Goal: Task Accomplishment & Management: Complete application form

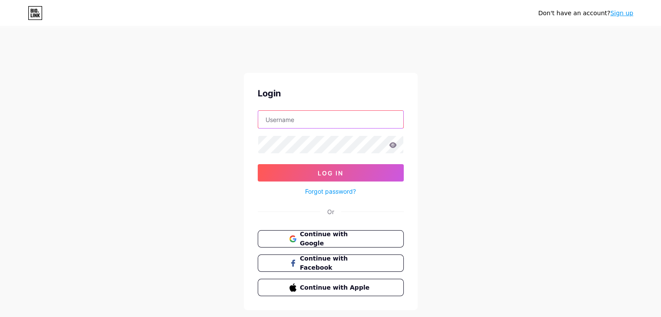
click at [331, 124] on input "text" at bounding box center [330, 119] width 145 height 17
click at [299, 235] on span "Continue with Google" at bounding box center [330, 239] width 83 height 19
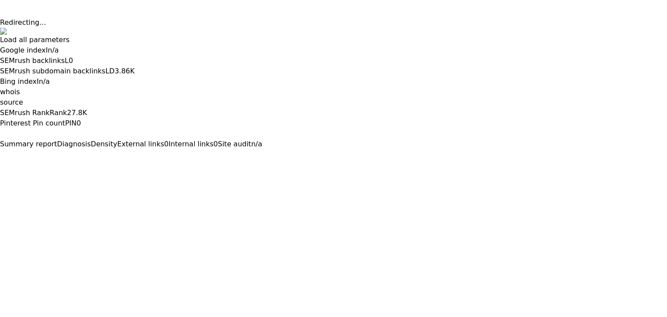
click at [0, 157] on button at bounding box center [0, 157] width 0 height 0
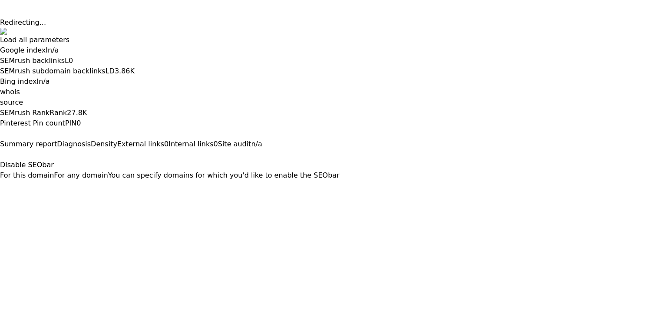
click at [54, 170] on button "For this domain" at bounding box center [27, 175] width 54 height 10
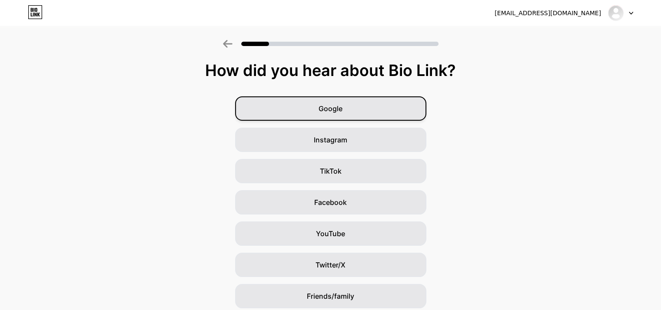
click at [316, 108] on div "Google" at bounding box center [330, 108] width 191 height 24
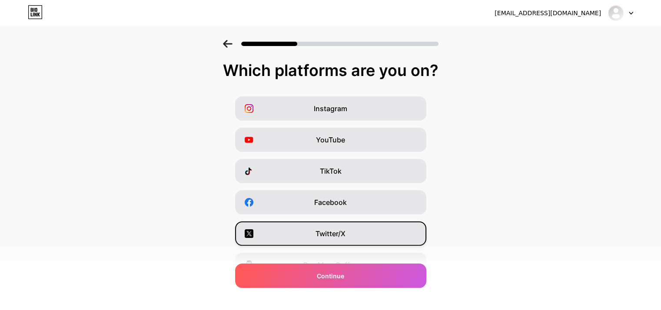
scroll to position [108, 0]
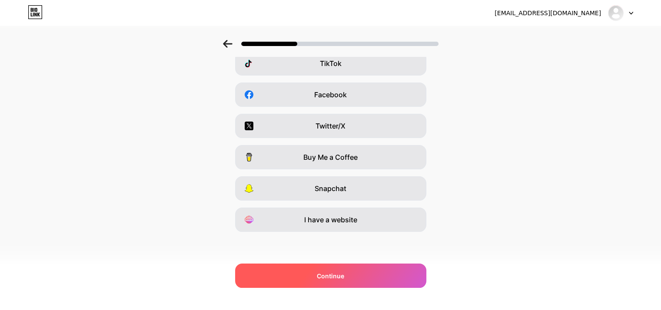
click at [314, 275] on div "Continue" at bounding box center [330, 276] width 191 height 24
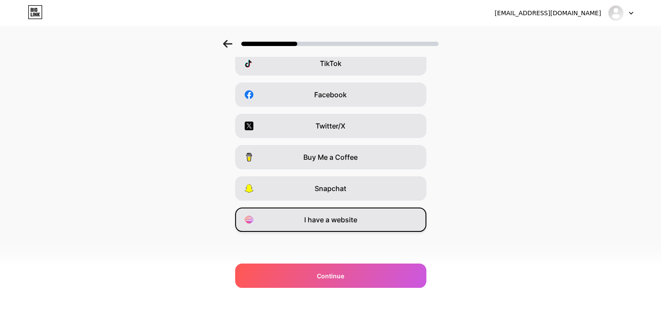
click at [327, 219] on span "I have a website" at bounding box center [330, 220] width 53 height 10
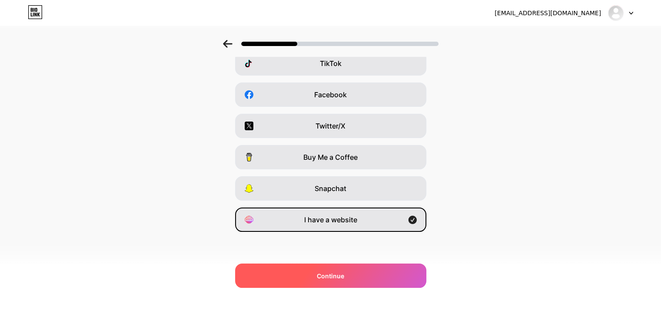
click at [302, 277] on div "Continue" at bounding box center [330, 276] width 191 height 24
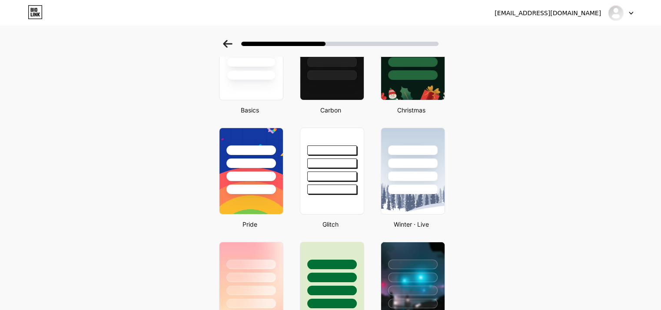
scroll to position [87, 0]
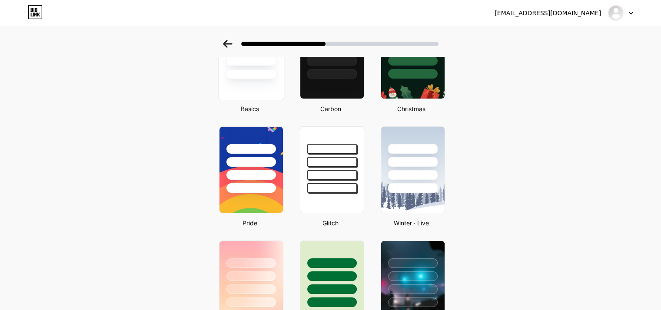
click at [259, 92] on div at bounding box center [251, 55] width 66 height 89
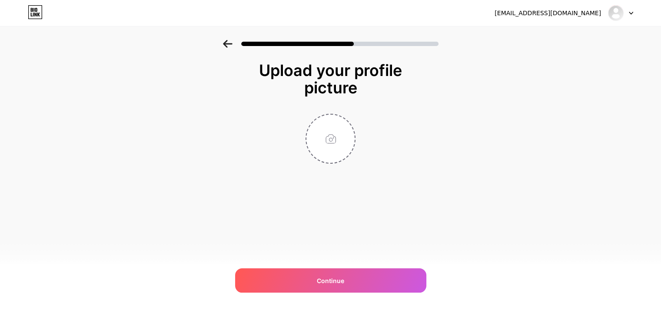
scroll to position [0, 0]
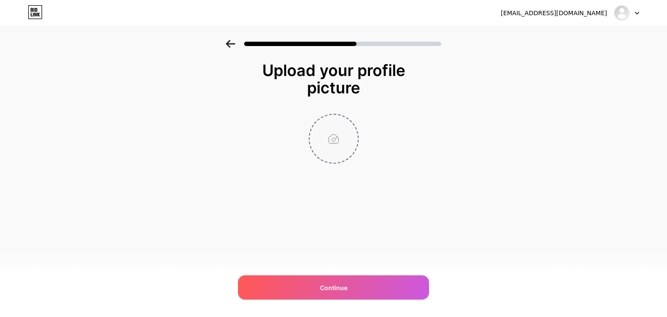
click at [337, 149] on input "file" at bounding box center [334, 139] width 48 height 48
type input "C:\fakepath\Sully Logo.jpg"
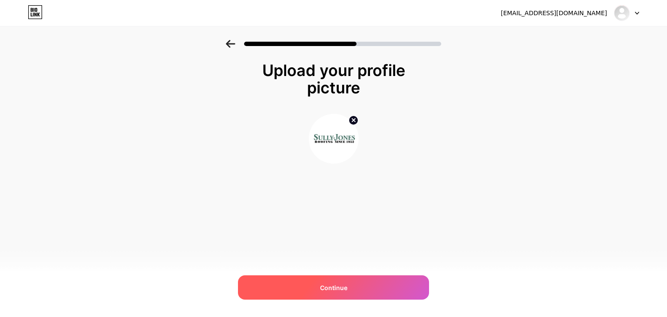
click at [327, 287] on span "Continue" at bounding box center [333, 287] width 27 height 9
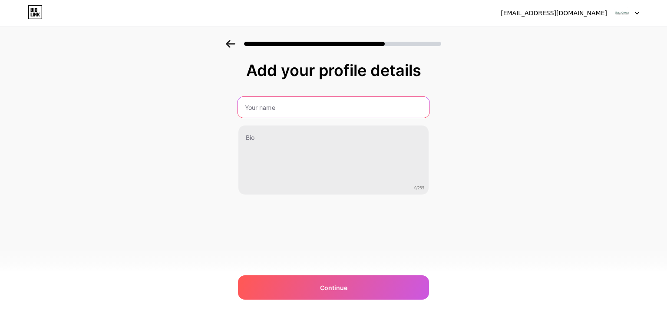
click at [268, 110] on input "text" at bounding box center [334, 107] width 192 height 21
paste input "[PERSON_NAME]"
type input "[PERSON_NAME]"
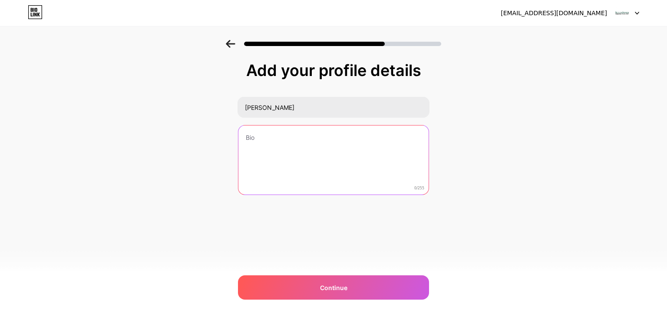
click at [255, 143] on textarea at bounding box center [334, 161] width 190 height 70
paste textarea "[PERSON_NAME] Roofing: Trusted San Diego roofing experts, offering top-tier res…"
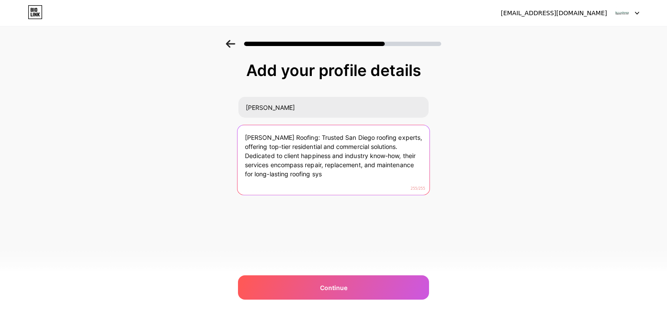
drag, startPoint x: 348, startPoint y: 174, endPoint x: 239, endPoint y: 159, distance: 110.2
click at [239, 159] on textarea "[PERSON_NAME] Roofing: Trusted San Diego roofing experts, offering top-tier res…" at bounding box center [334, 160] width 192 height 71
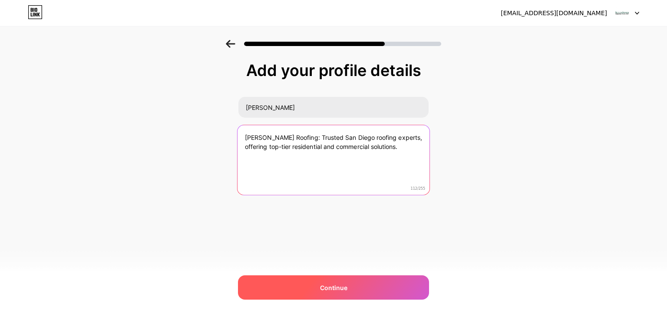
type textarea "[PERSON_NAME] Roofing: Trusted San Diego roofing experts, offering top-tier res…"
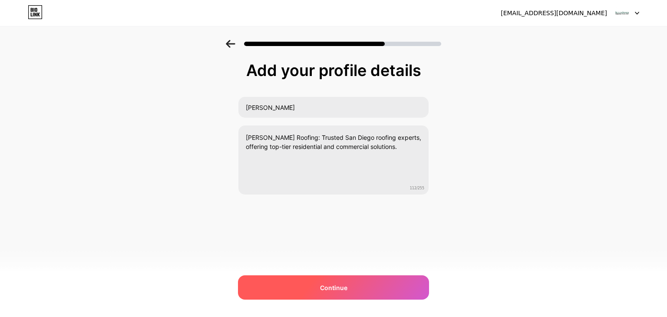
click at [305, 283] on div "Continue" at bounding box center [333, 287] width 191 height 24
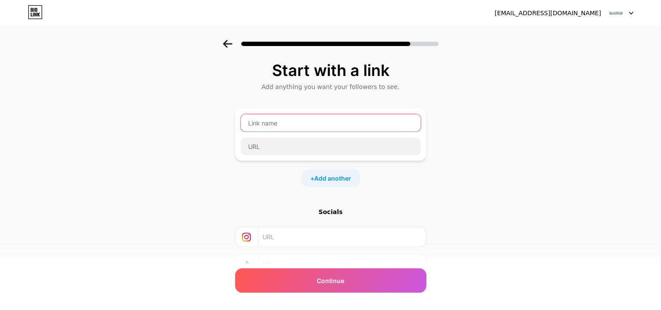
click at [325, 119] on input "text" at bounding box center [331, 122] width 180 height 17
paste input "[URL][PERSON_NAME][DOMAIN_NAME]"
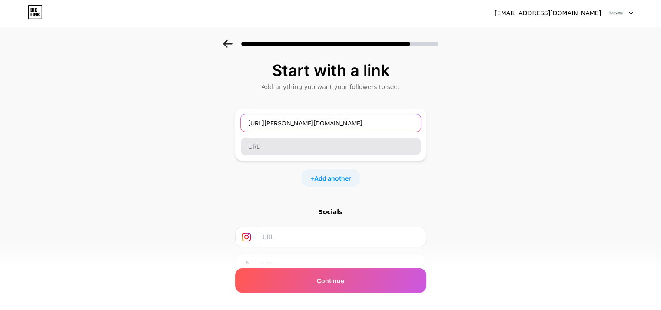
type input "[URL][PERSON_NAME][DOMAIN_NAME]"
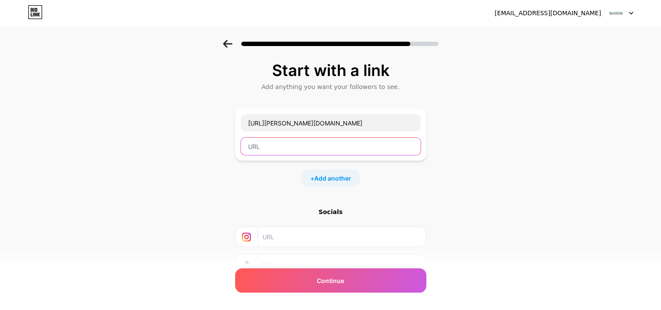
click at [290, 141] on input "text" at bounding box center [331, 146] width 180 height 17
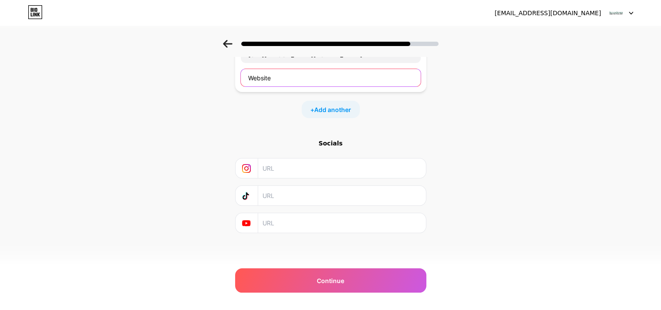
type input "Website"
click at [348, 171] on input "text" at bounding box center [341, 169] width 158 height 20
paste input "[URL][DOMAIN_NAME]"
type input "[URL][DOMAIN_NAME]"
click at [276, 198] on input "text" at bounding box center [341, 196] width 158 height 20
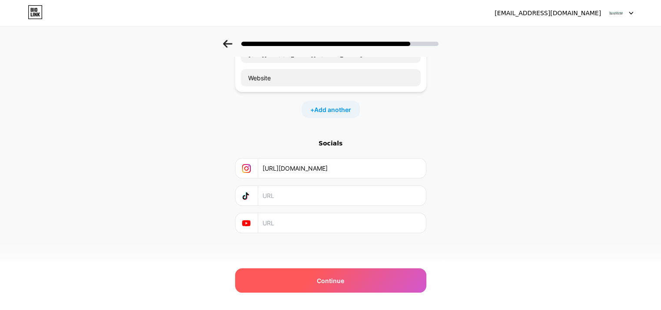
click at [307, 276] on div "Continue" at bounding box center [330, 280] width 191 height 24
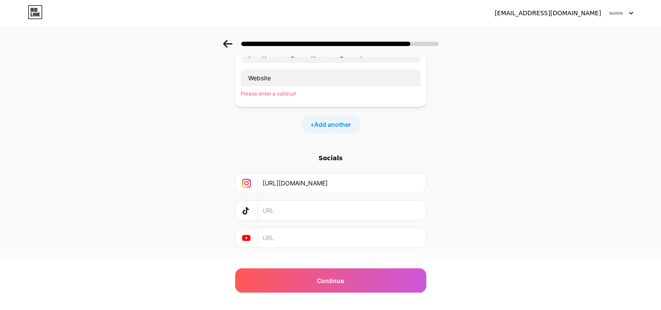
scroll to position [0, 0]
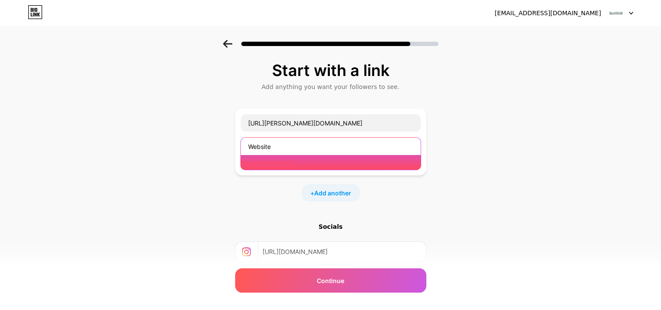
click at [289, 148] on input "Website" at bounding box center [331, 146] width 180 height 17
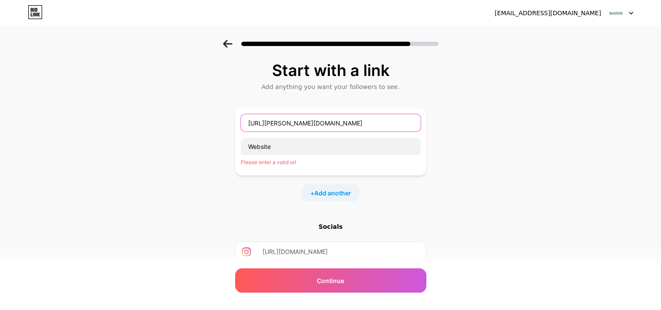
click at [304, 125] on input "[URL][PERSON_NAME][DOMAIN_NAME]" at bounding box center [331, 122] width 180 height 17
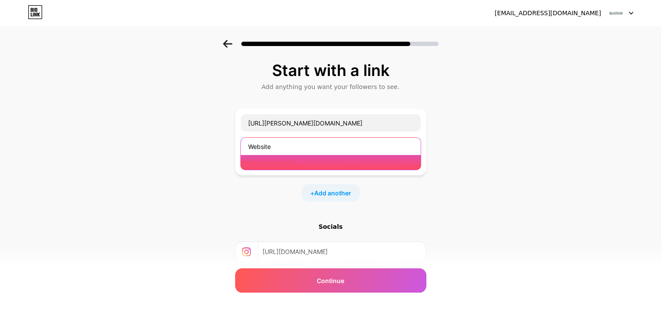
click at [273, 146] on input "Website" at bounding box center [331, 146] width 180 height 17
paste input "[URL][PERSON_NAME][DOMAIN_NAME]"
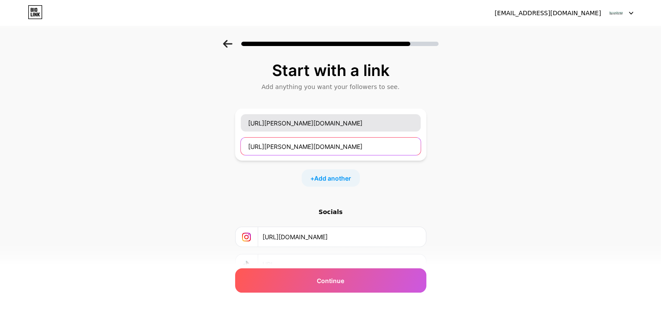
type input "[URL][PERSON_NAME][DOMAIN_NAME]"
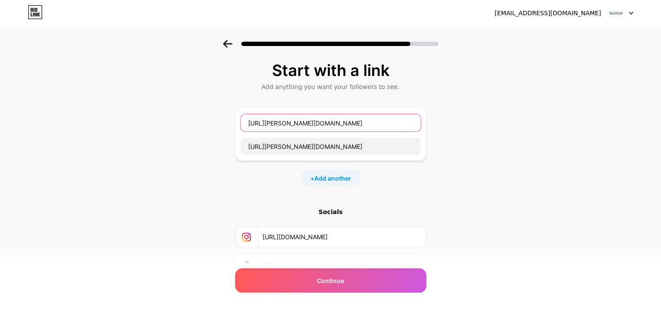
click at [311, 123] on input "[URL][PERSON_NAME][DOMAIN_NAME]" at bounding box center [331, 122] width 180 height 17
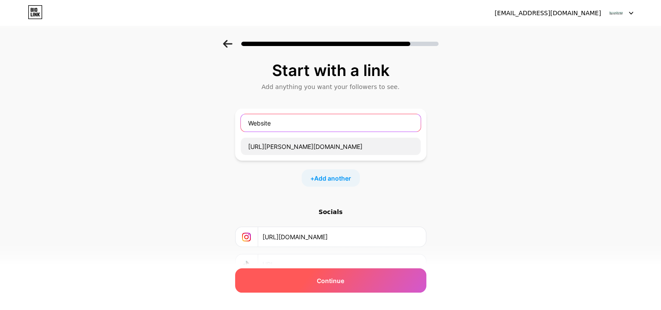
type input "Website"
click at [307, 283] on div "Continue" at bounding box center [330, 280] width 191 height 24
click at [334, 277] on span "Continue" at bounding box center [330, 280] width 27 height 9
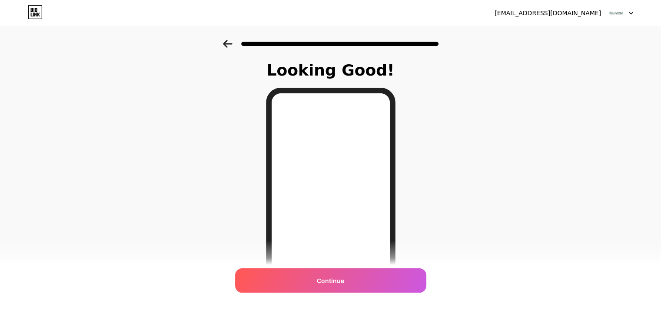
scroll to position [126, 0]
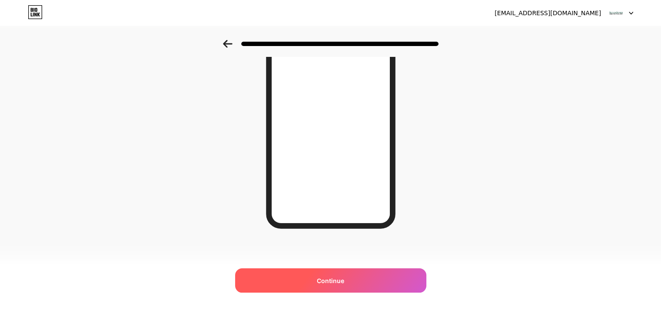
click at [320, 277] on span "Continue" at bounding box center [330, 280] width 27 height 9
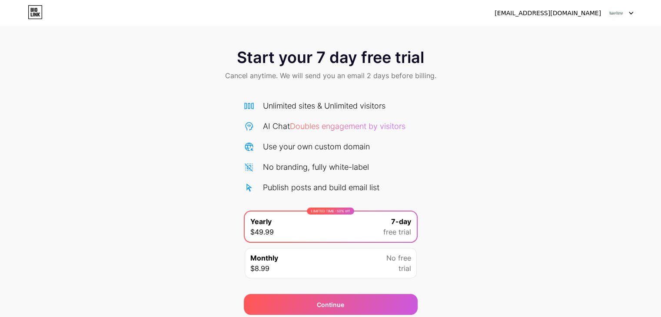
click at [624, 12] on div at bounding box center [620, 13] width 25 height 16
click at [259, 60] on span "Start your 7 day free trial" at bounding box center [330, 57] width 187 height 17
